Goal: Book appointment/travel/reservation

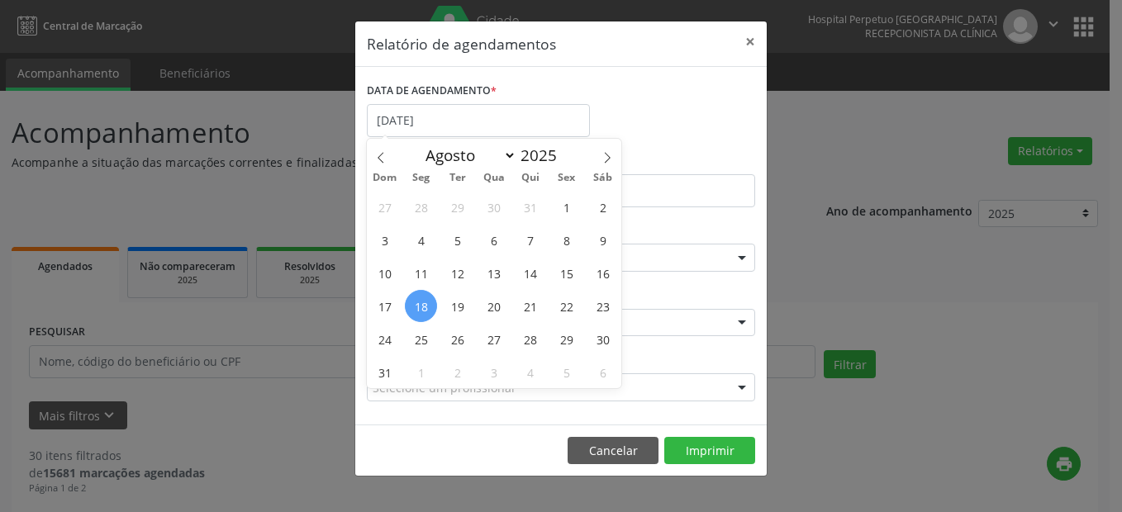
select select "7"
click at [453, 312] on span "19" at bounding box center [457, 306] width 32 height 32
type input "[DATE]"
click at [453, 312] on span "19" at bounding box center [457, 306] width 32 height 32
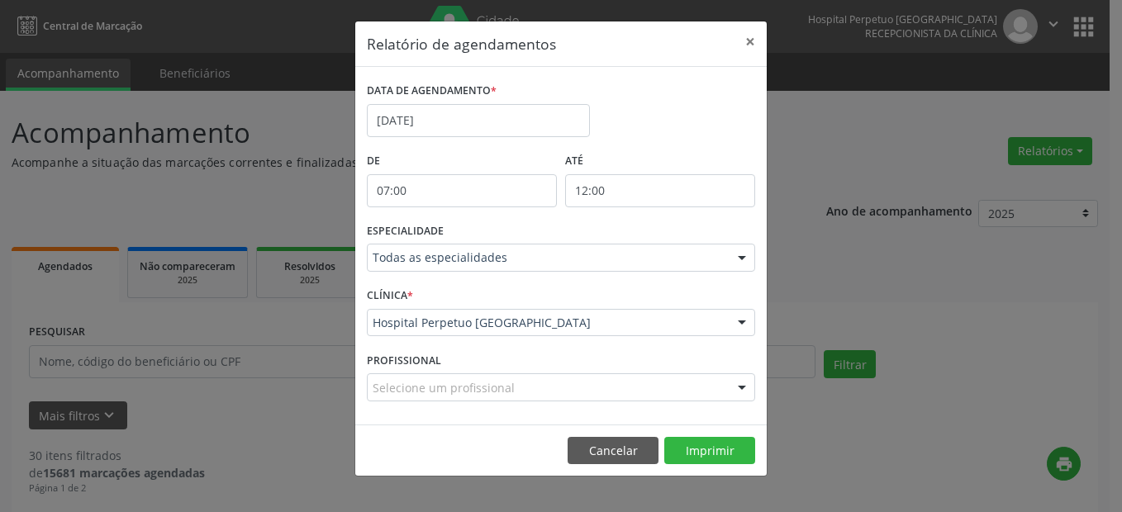
click at [610, 178] on input "12:00" at bounding box center [660, 190] width 190 height 33
click at [679, 215] on span at bounding box center [685, 218] width 12 height 17
type input "13:00"
type input "13"
click at [679, 215] on span at bounding box center [685, 218] width 12 height 17
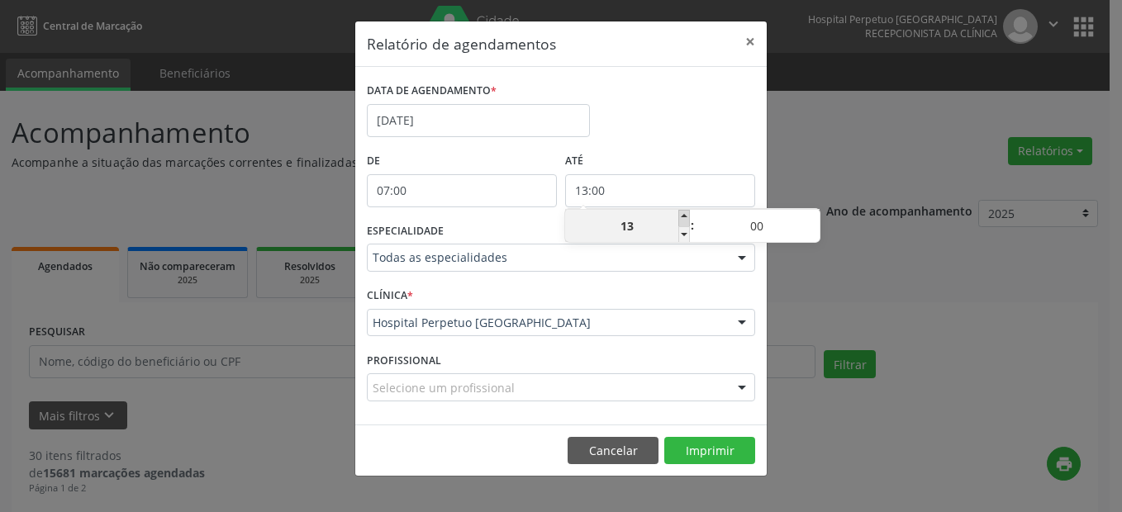
type input "14:00"
type input "14"
click at [679, 215] on span at bounding box center [685, 218] width 12 height 17
type input "15:00"
type input "15"
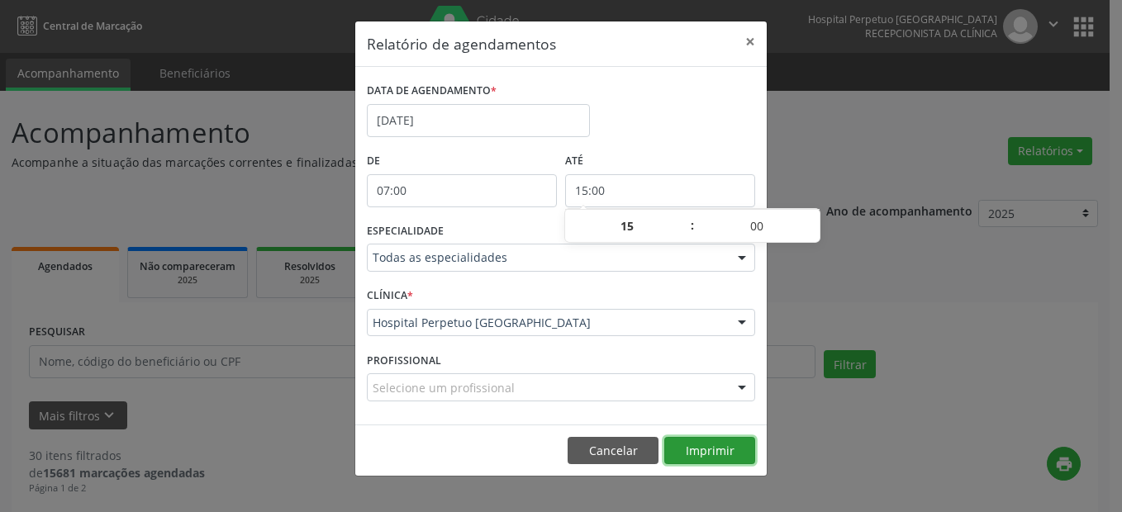
click at [701, 450] on button "Imprimir" at bounding box center [710, 451] width 91 height 28
